Goal: Information Seeking & Learning: Learn about a topic

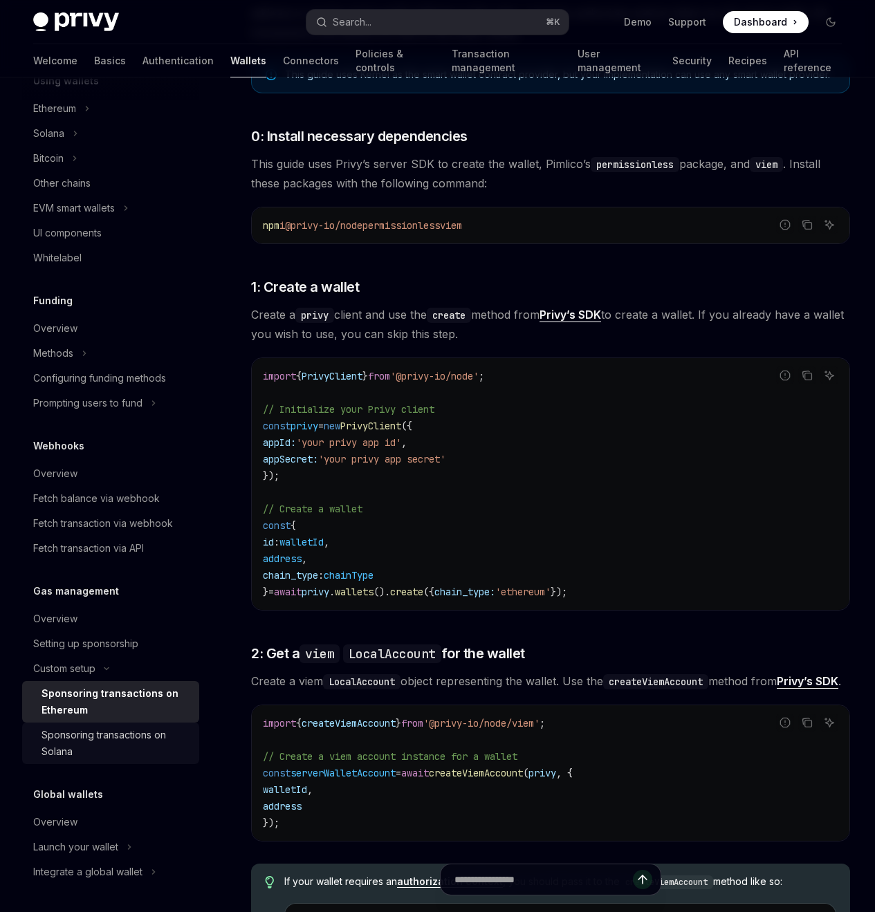
click at [113, 742] on div "Sponsoring transactions on Solana" at bounding box center [115, 743] width 149 height 33
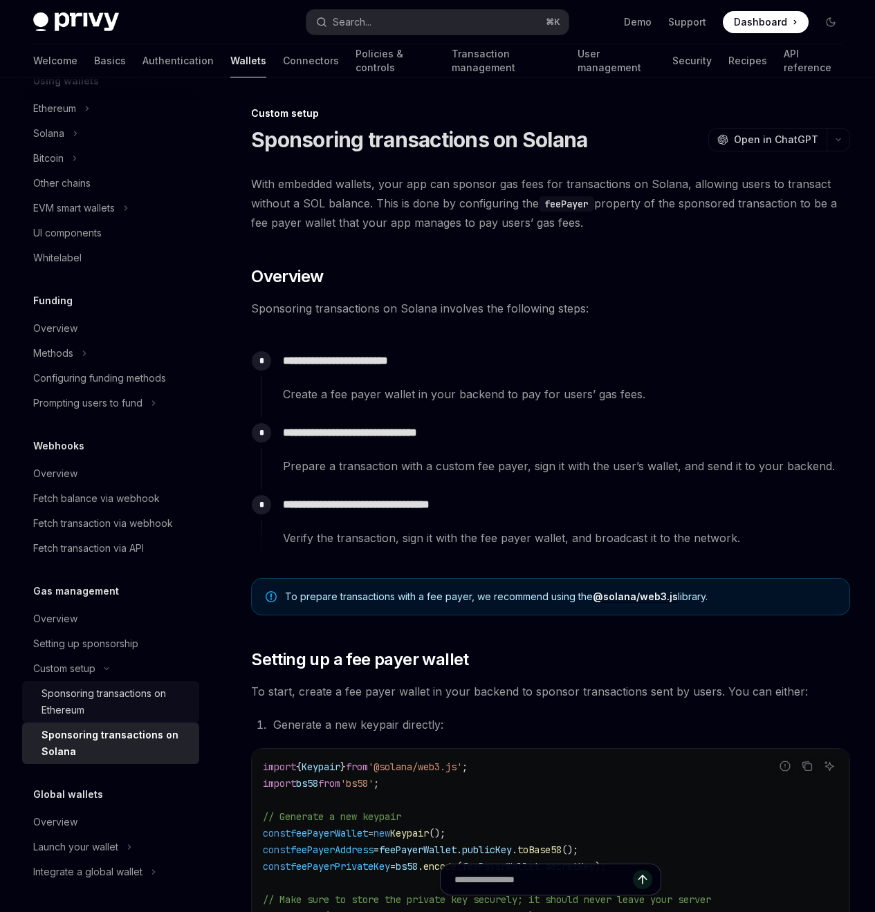
click at [104, 703] on div "Sponsoring transactions on Ethereum" at bounding box center [115, 701] width 149 height 33
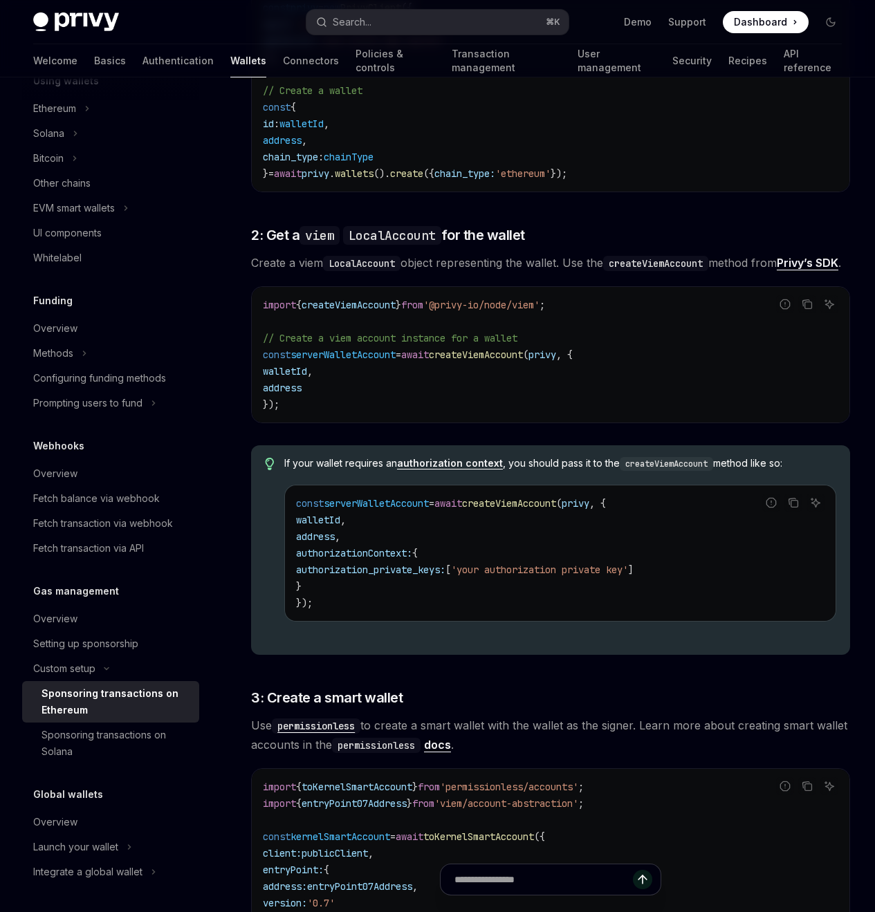
scroll to position [868, 0]
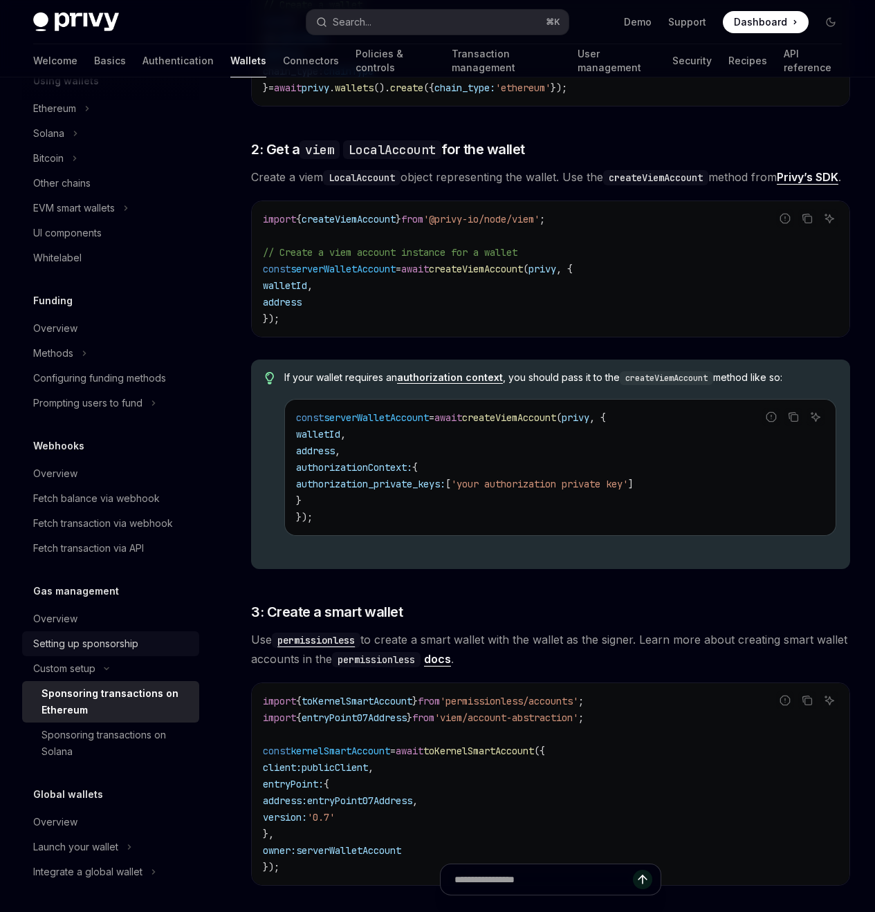
click at [109, 649] on div "Setting up sponsorship" at bounding box center [85, 643] width 105 height 17
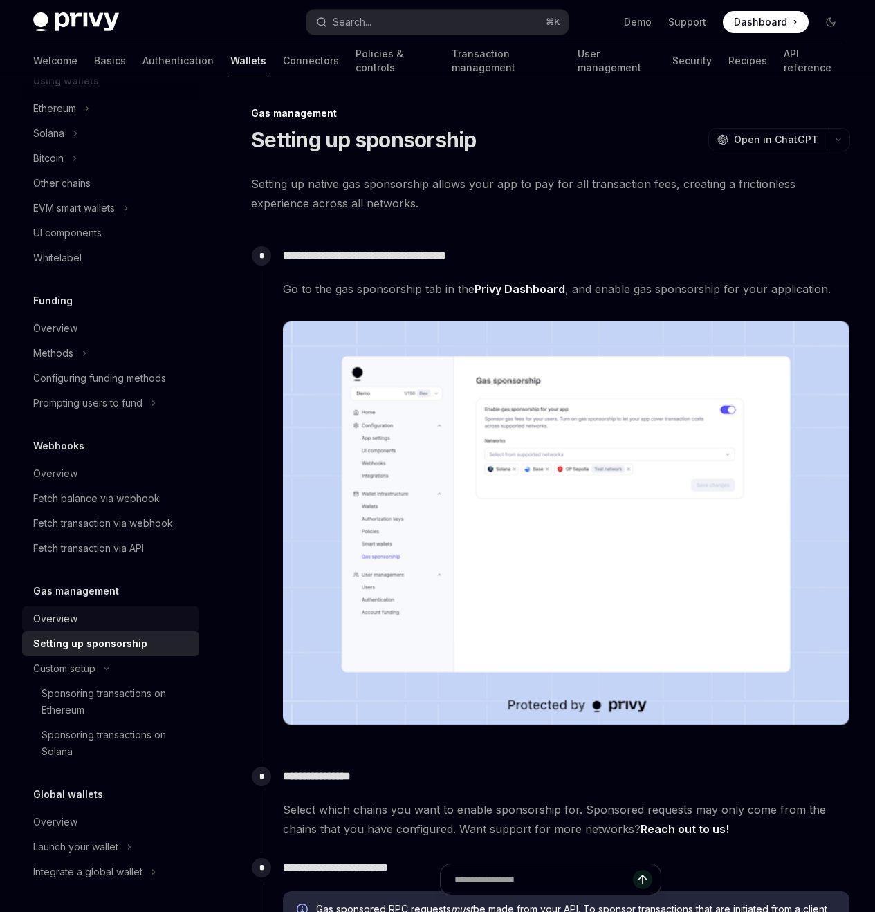
click at [66, 622] on div "Overview" at bounding box center [55, 619] width 44 height 17
type textarea "*"
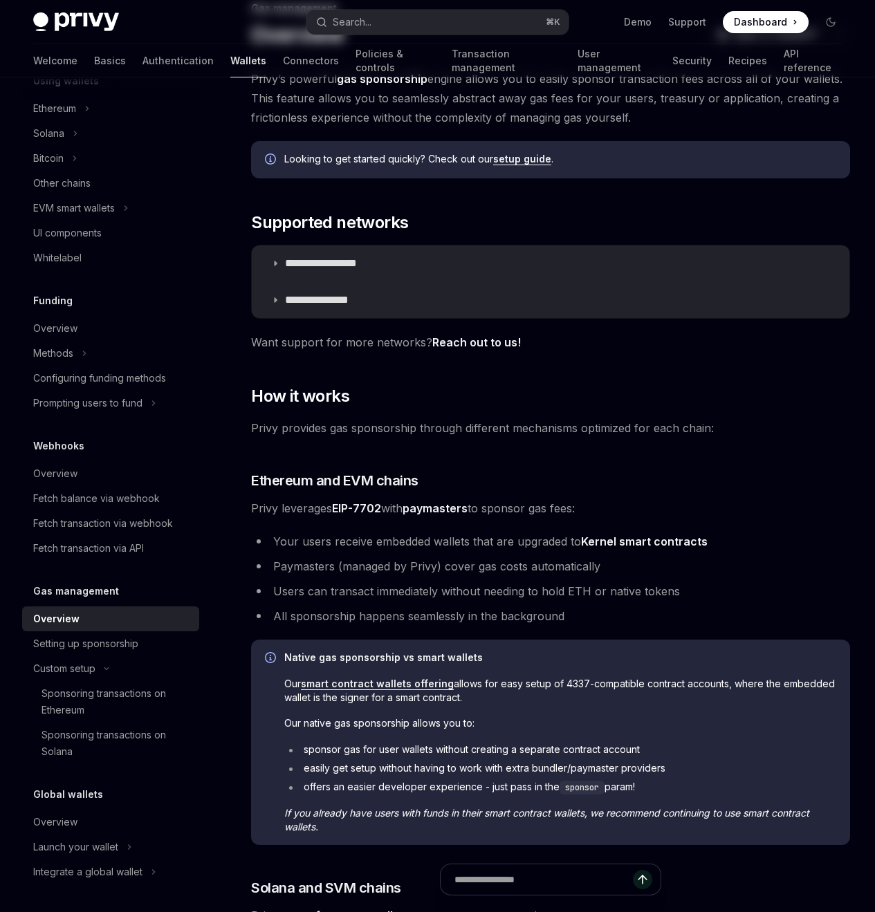
scroll to position [108, 0]
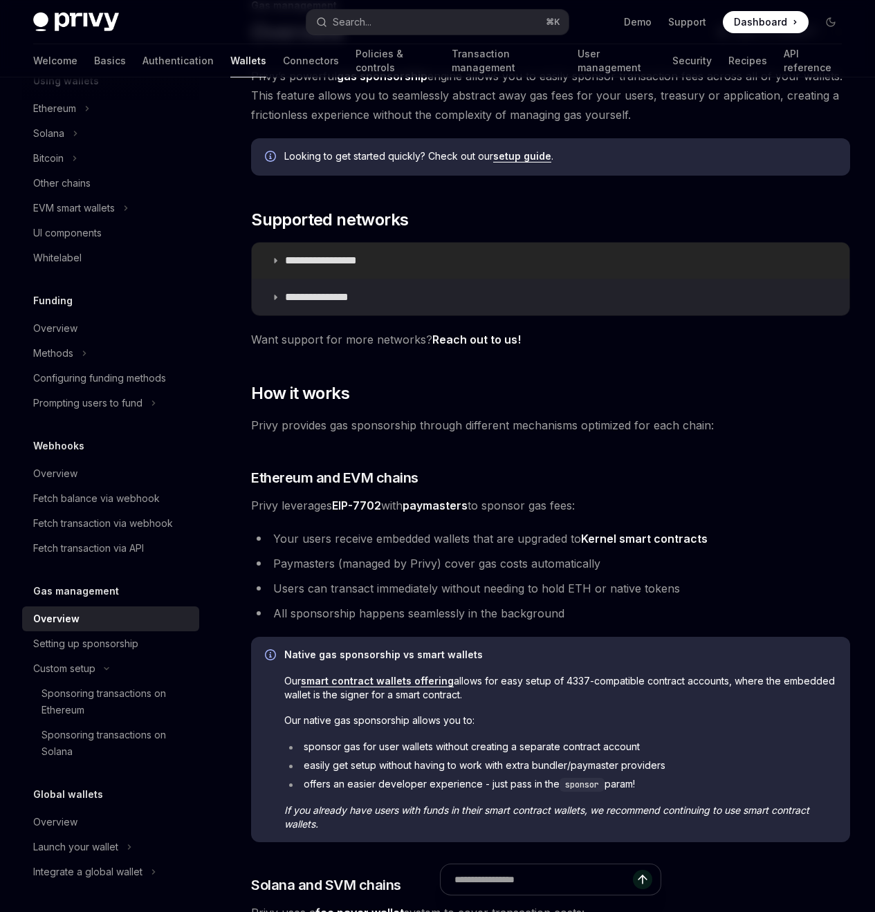
click at [319, 268] on p "**********" at bounding box center [336, 261] width 103 height 14
